Goal: Transaction & Acquisition: Purchase product/service

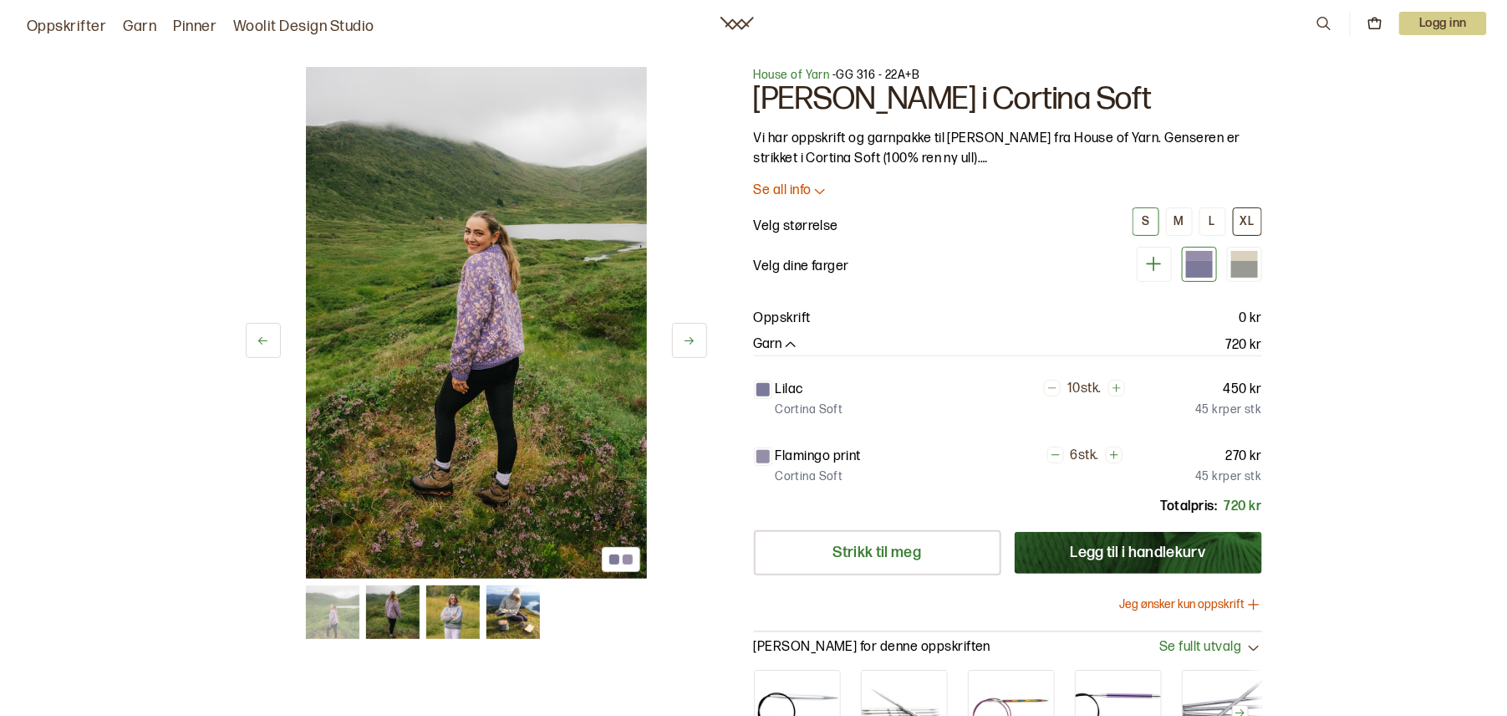
click at [1244, 220] on div "XL" at bounding box center [1248, 221] width 14 height 15
click at [1149, 265] on icon at bounding box center [1154, 263] width 21 height 21
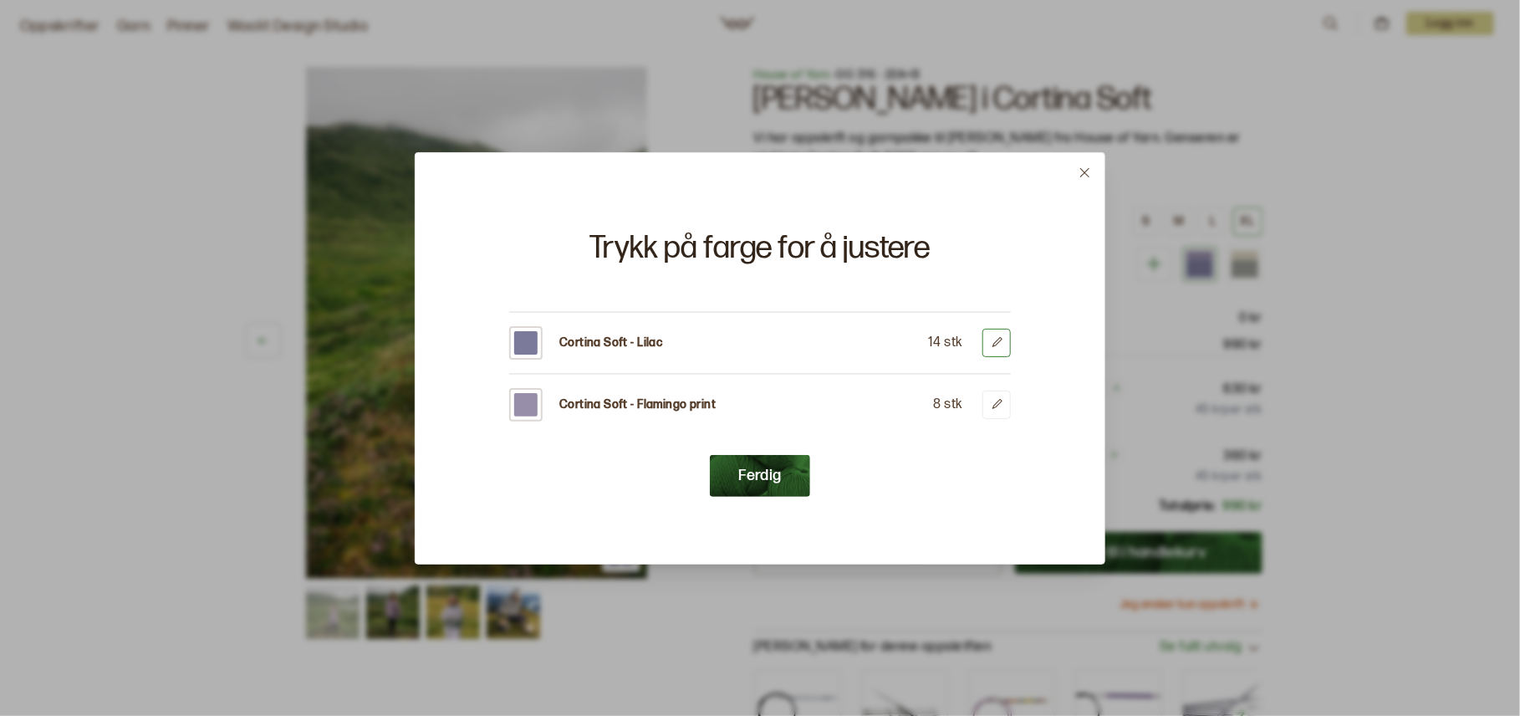
click at [991, 339] on icon at bounding box center [997, 342] width 13 height 13
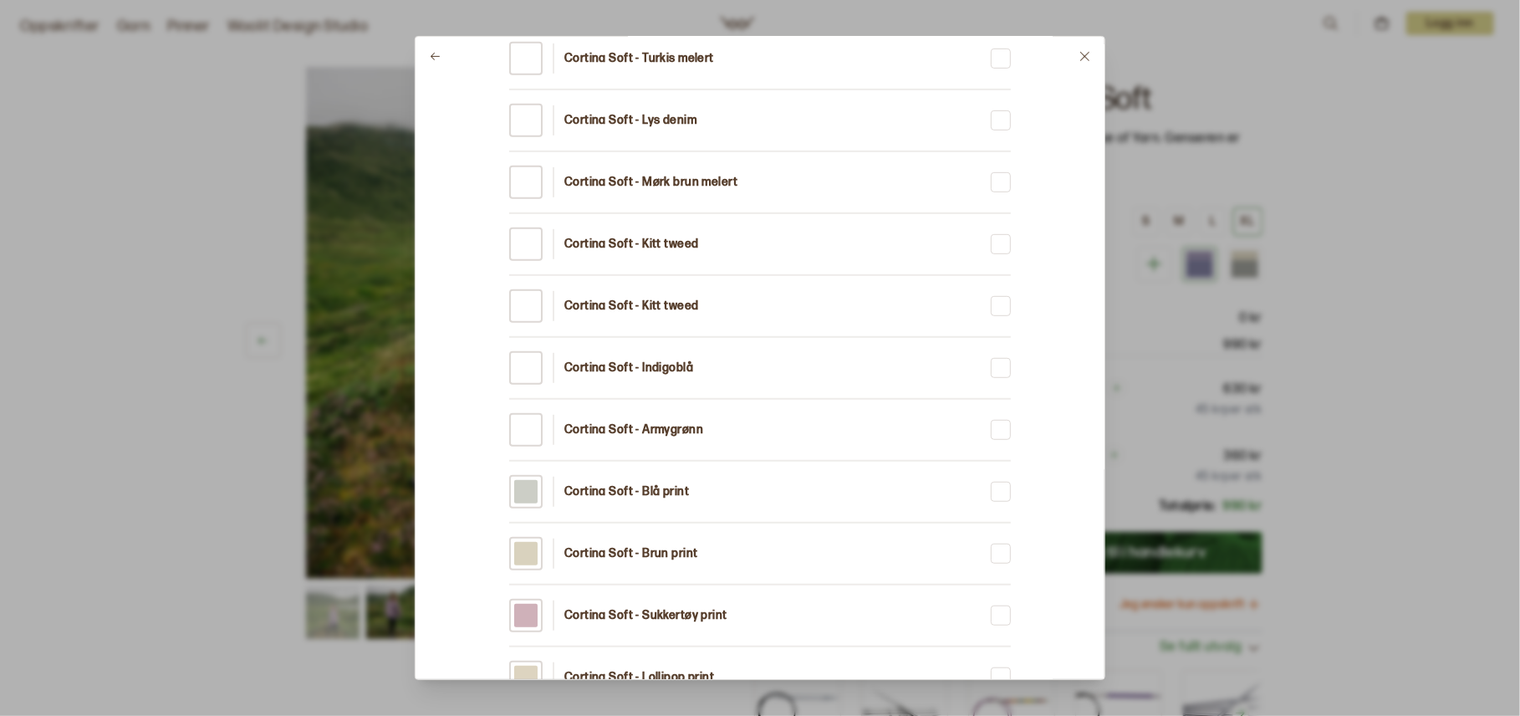
scroll to position [502, 0]
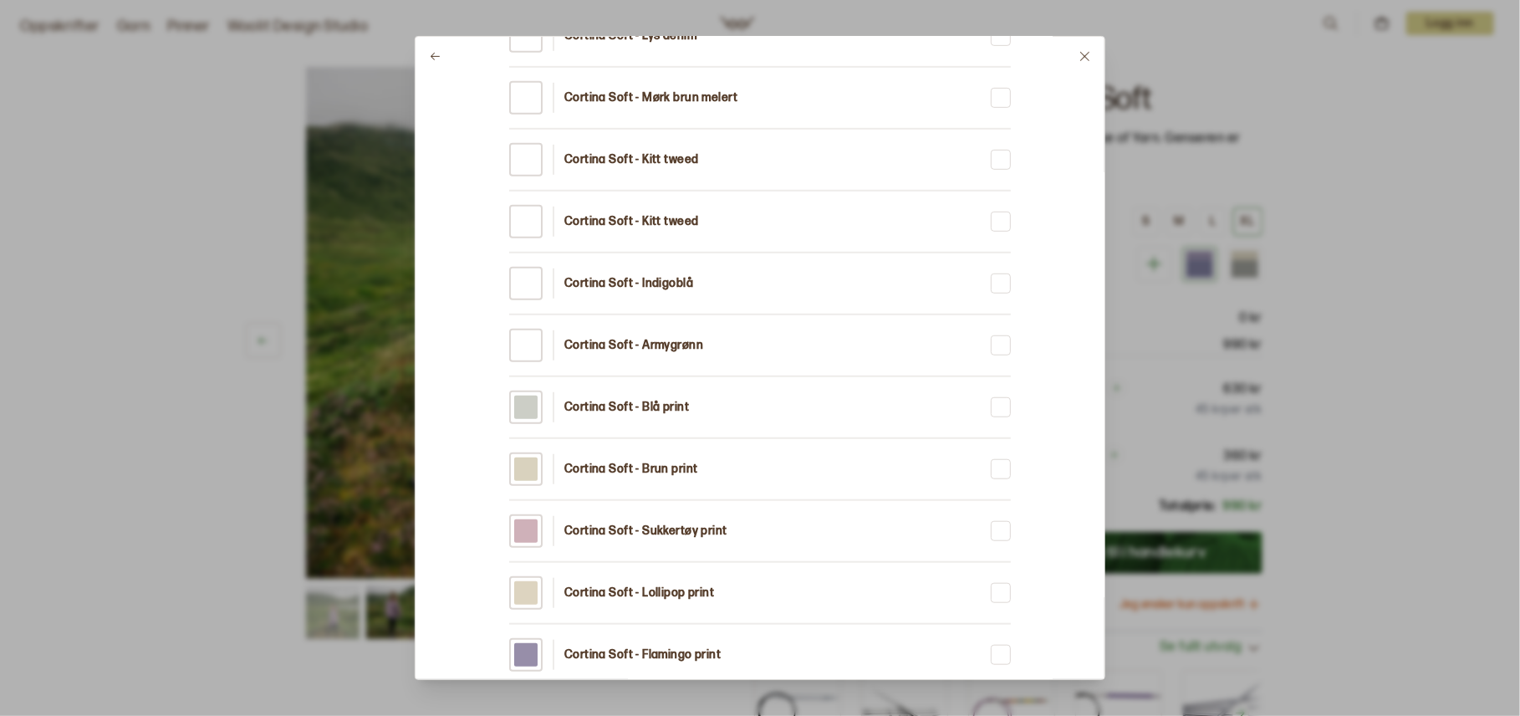
click at [523, 584] on div at bounding box center [525, 592] width 23 height 23
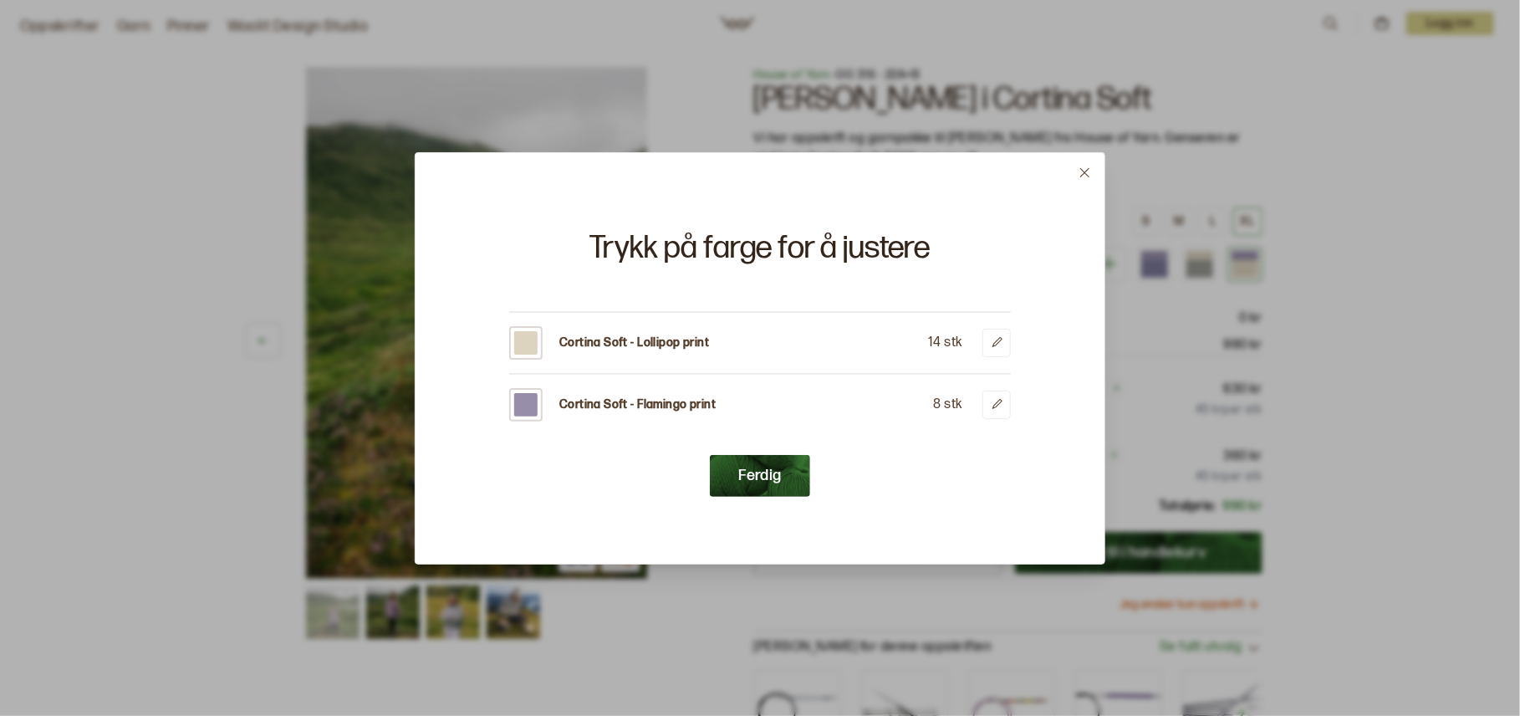
click at [1087, 169] on icon at bounding box center [1084, 172] width 13 height 13
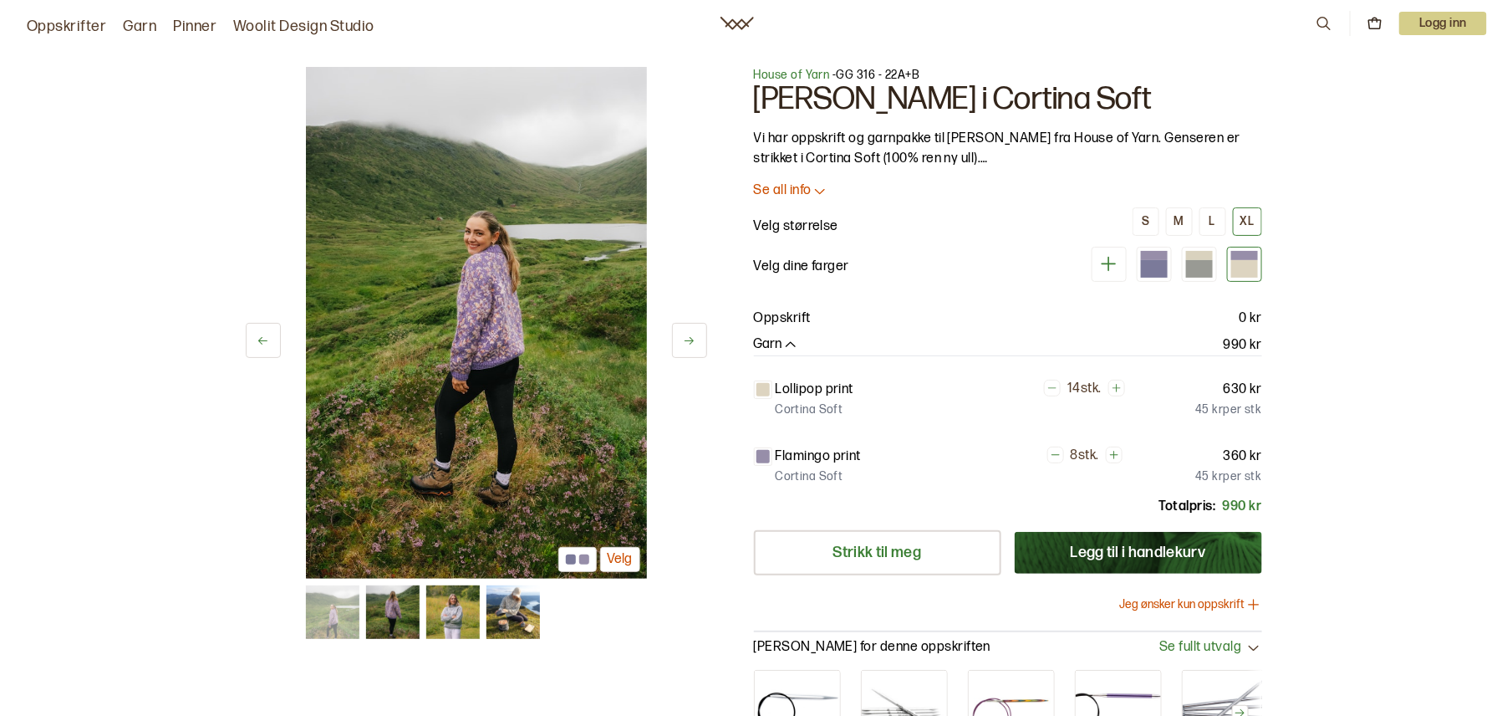
click at [820, 190] on icon at bounding box center [820, 190] width 17 height 17
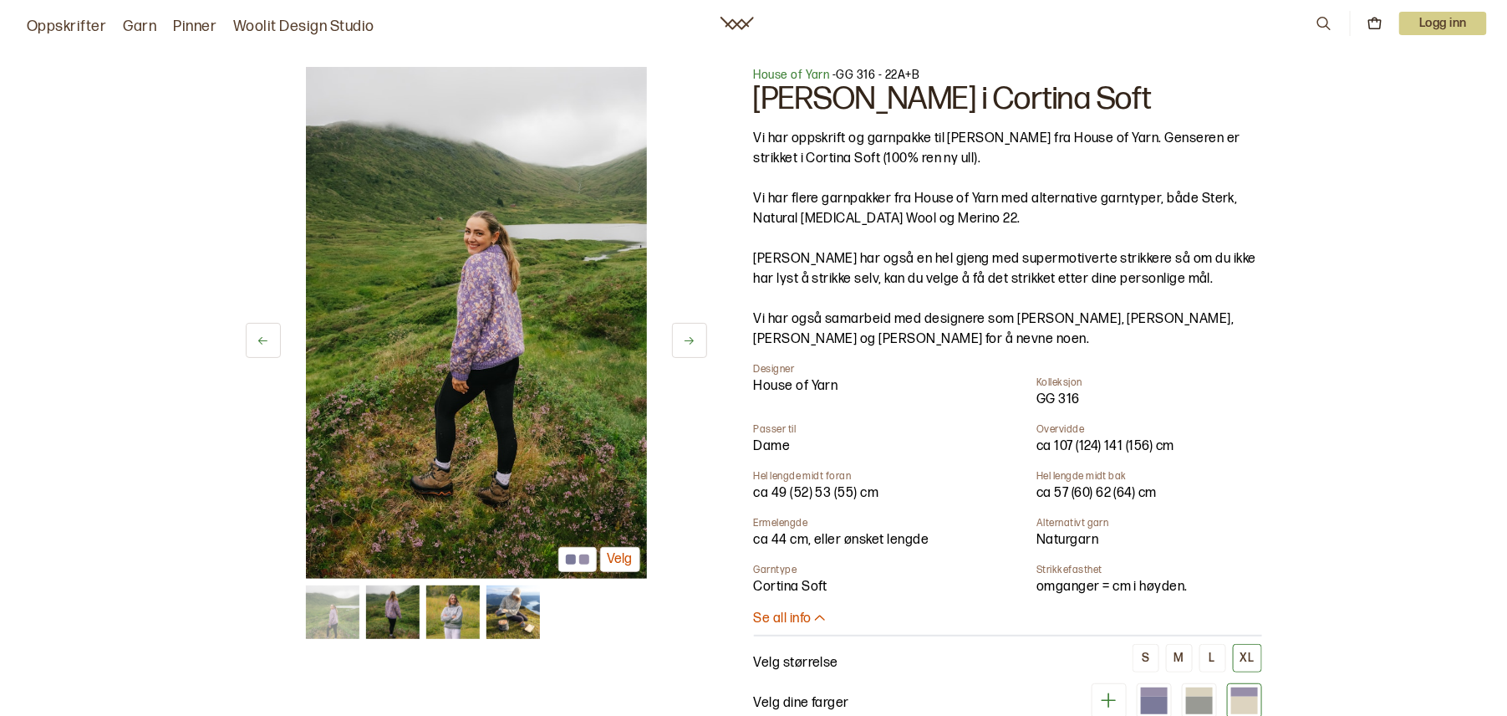
click at [1315, 24] on icon at bounding box center [1324, 23] width 18 height 18
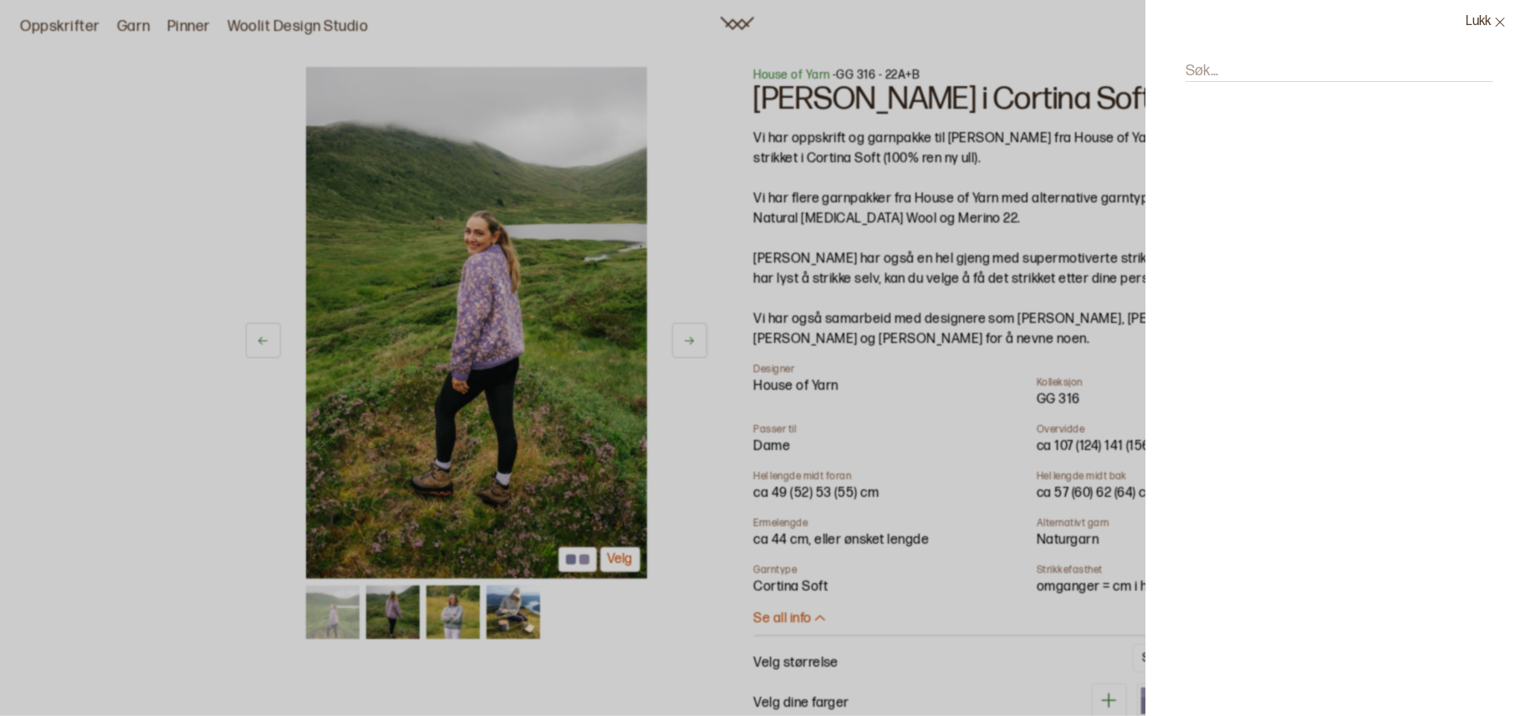
click at [1210, 62] on label "Søk..." at bounding box center [1201, 71] width 33 height 20
click at [1210, 62] on input "Søk..." at bounding box center [1339, 71] width 308 height 21
type input "carly"
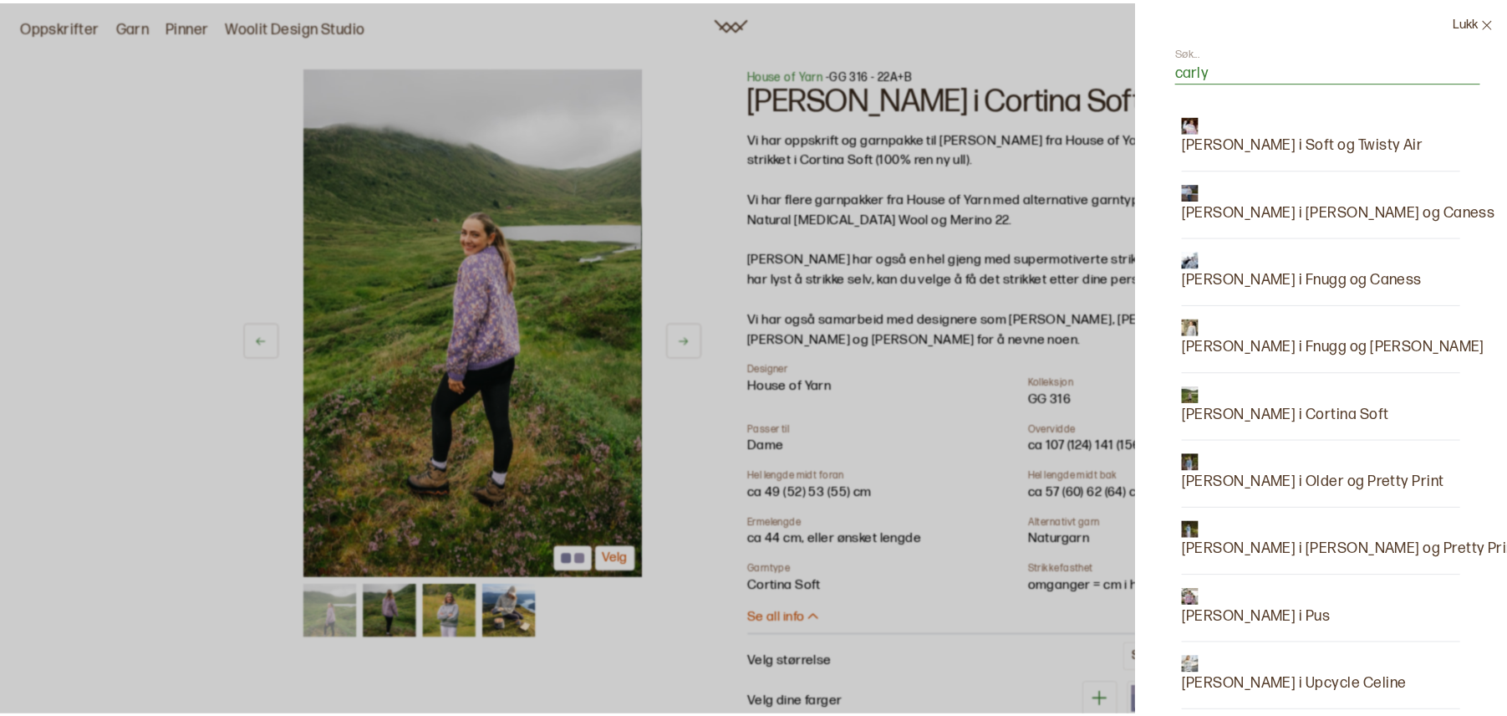
scroll to position [167, 0]
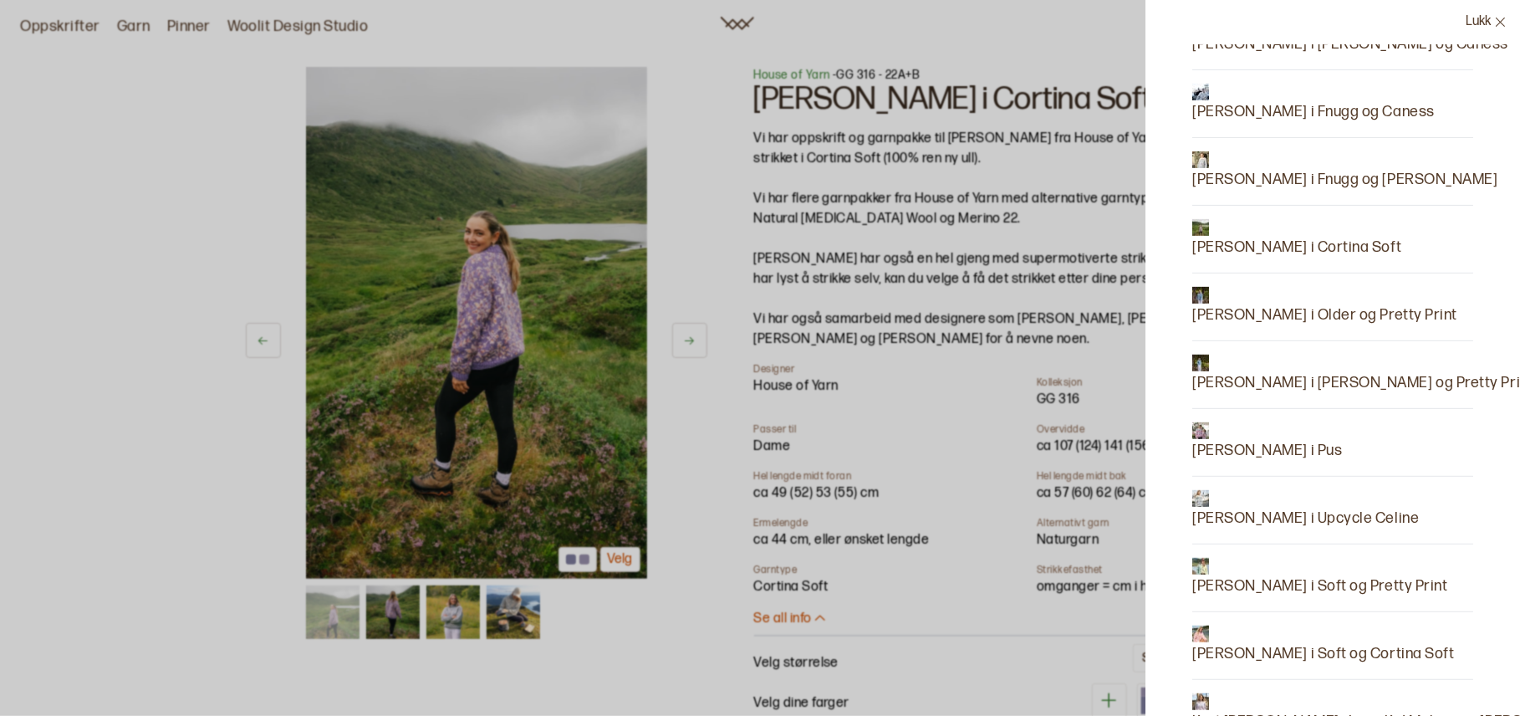
click at [1252, 653] on p "[PERSON_NAME] i Soft og Cortina Soft" at bounding box center [1323, 653] width 262 height 23
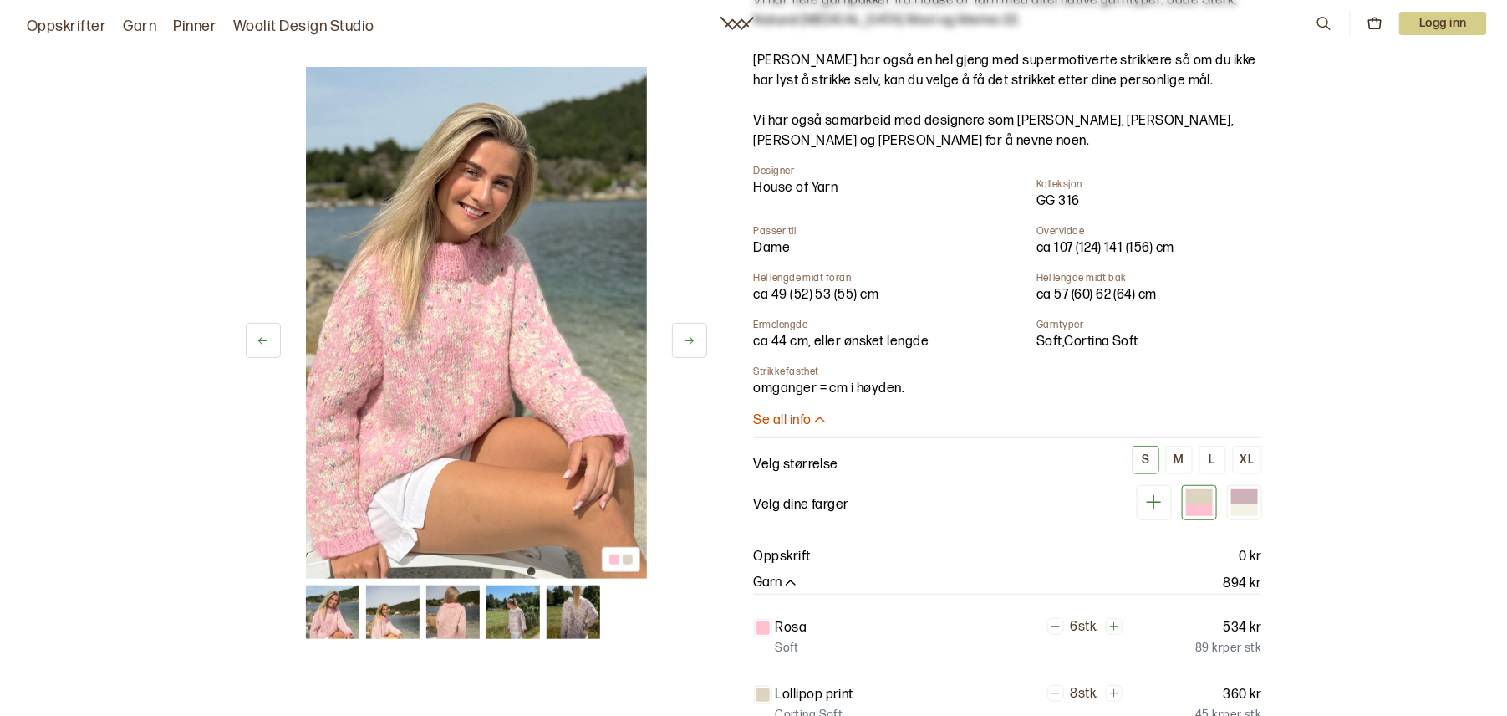
scroll to position [250, 0]
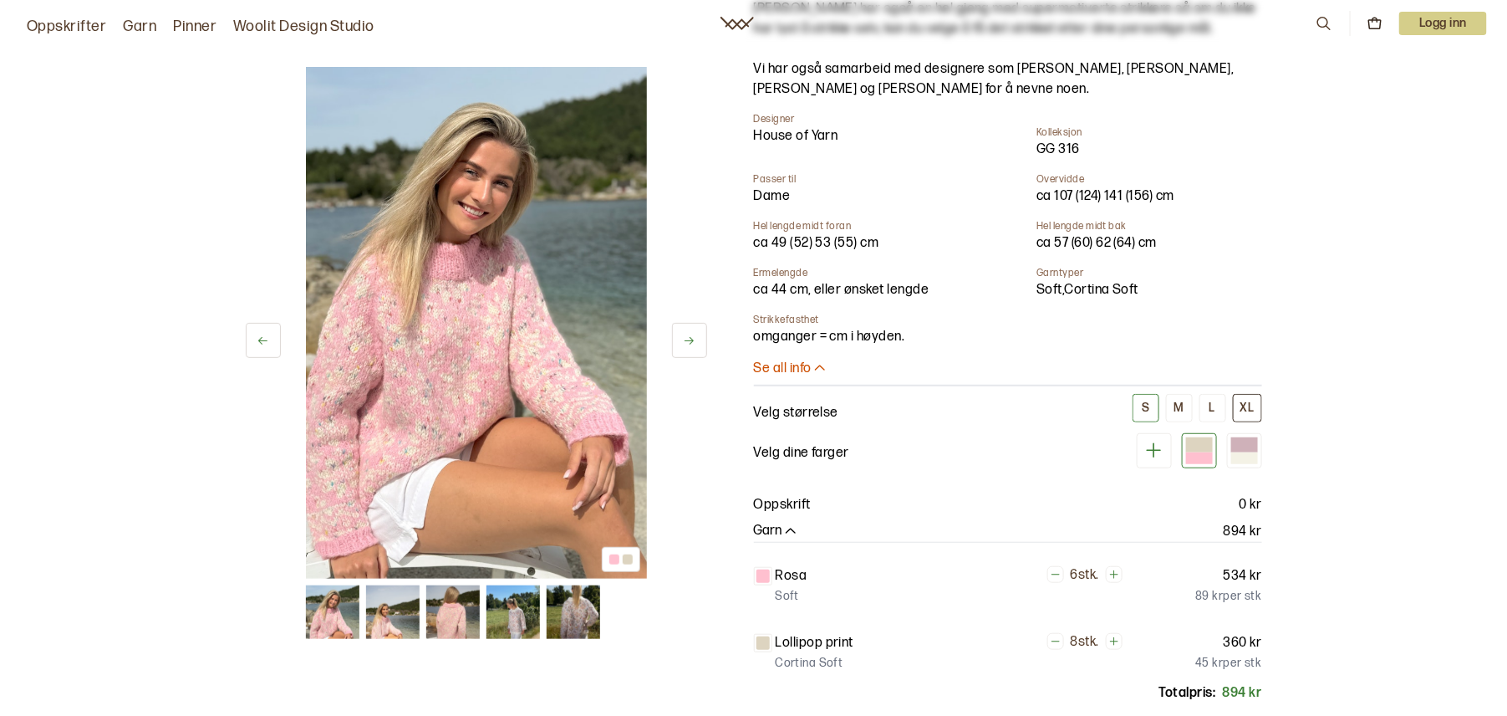
click at [1249, 410] on div "XL" at bounding box center [1248, 407] width 14 height 15
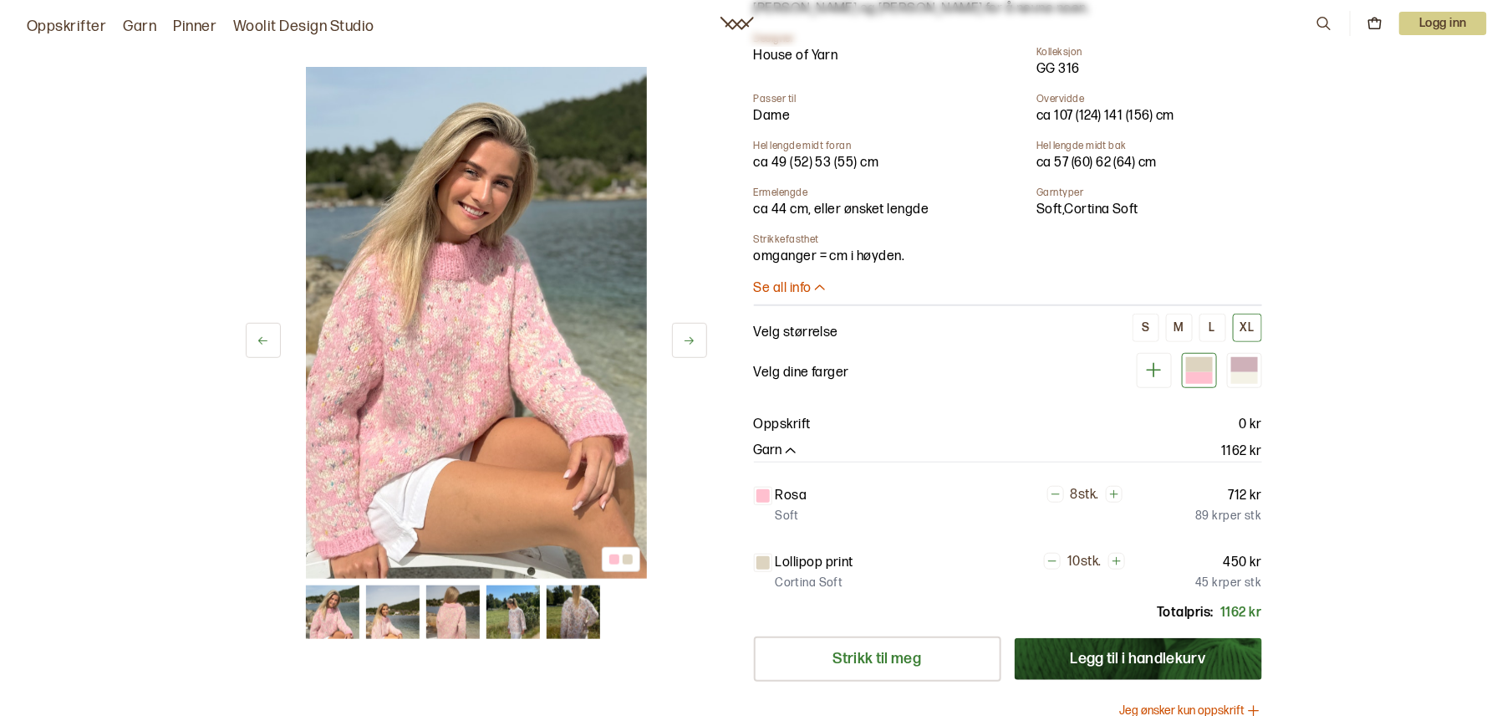
scroll to position [417, 0]
